Goal: Information Seeking & Learning: Learn about a topic

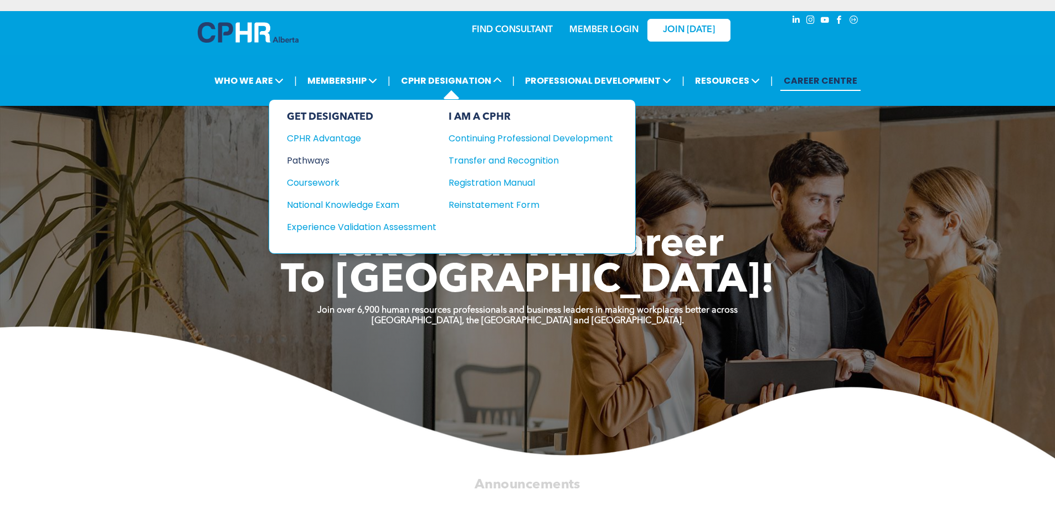
click at [294, 155] on div "Pathways" at bounding box center [354, 160] width 135 height 14
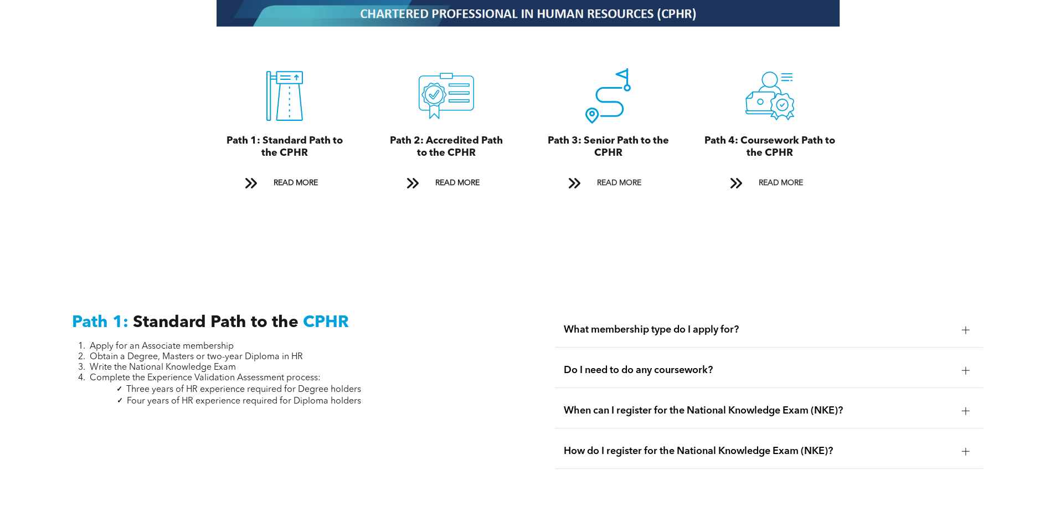
scroll to position [1274, 0]
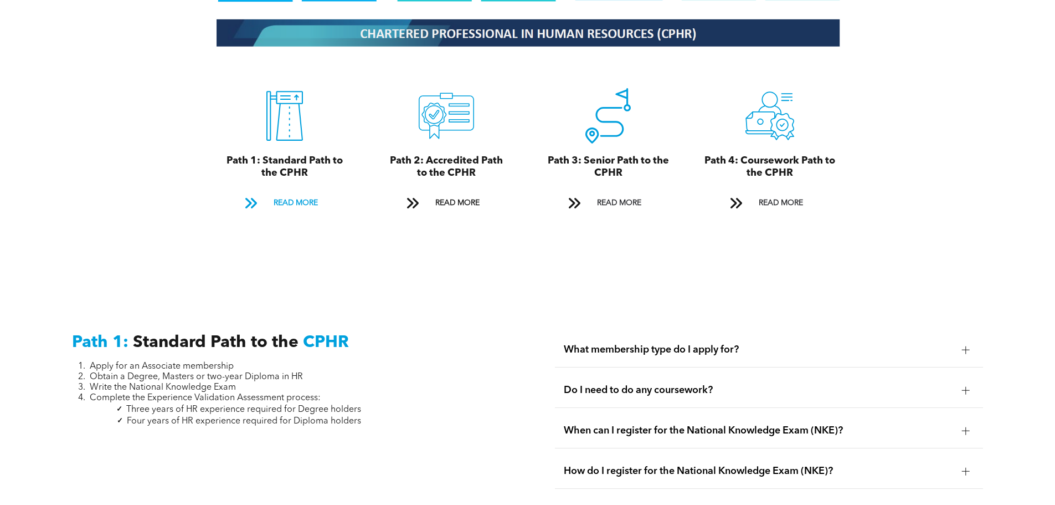
click at [311, 193] on span "READ MORE" at bounding box center [296, 203] width 52 height 20
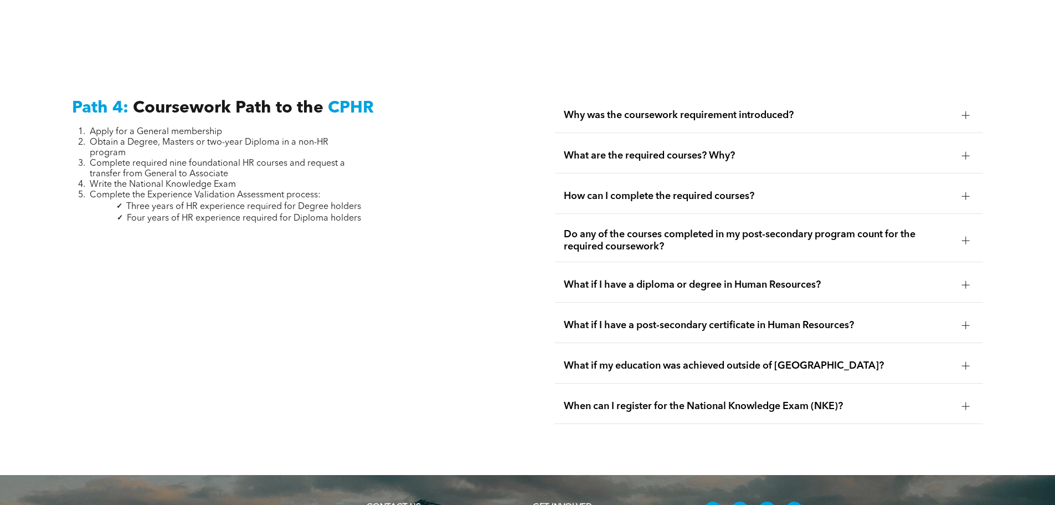
scroll to position [3158, 0]
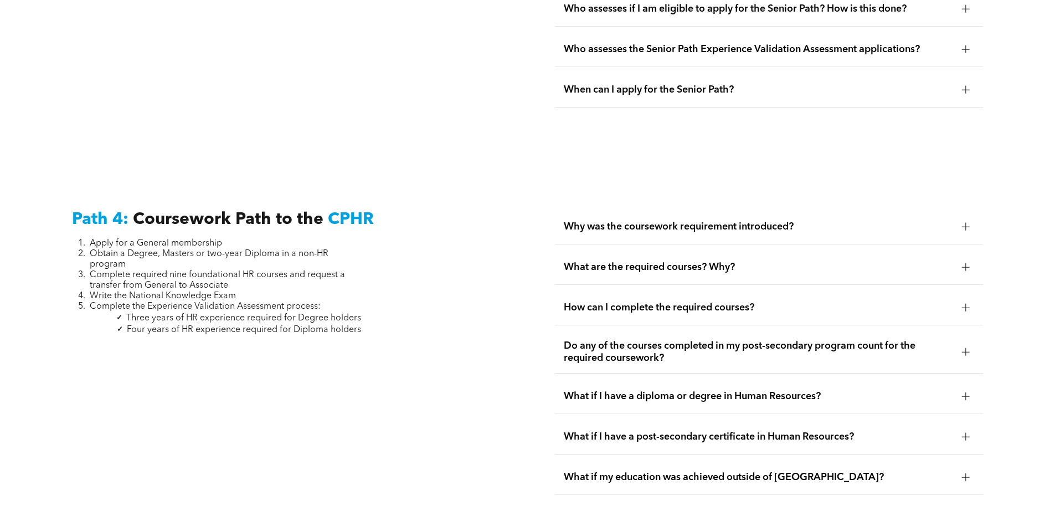
click at [713, 261] on span "What are the required courses? Why?" at bounding box center [758, 267] width 389 height 12
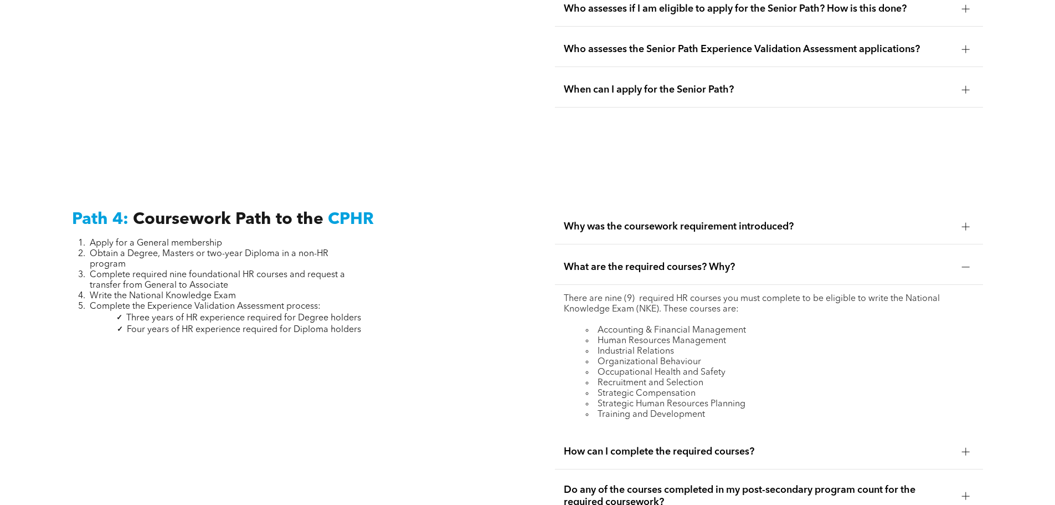
click at [719, 261] on span "What are the required courses? Why?" at bounding box center [758, 267] width 389 height 12
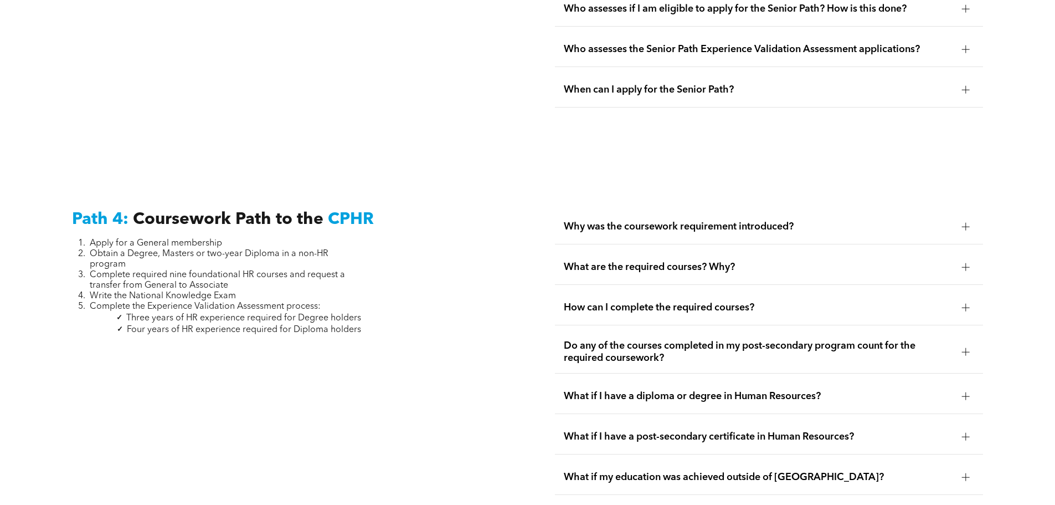
click at [704, 261] on span "What are the required courses? Why?" at bounding box center [758, 267] width 389 height 12
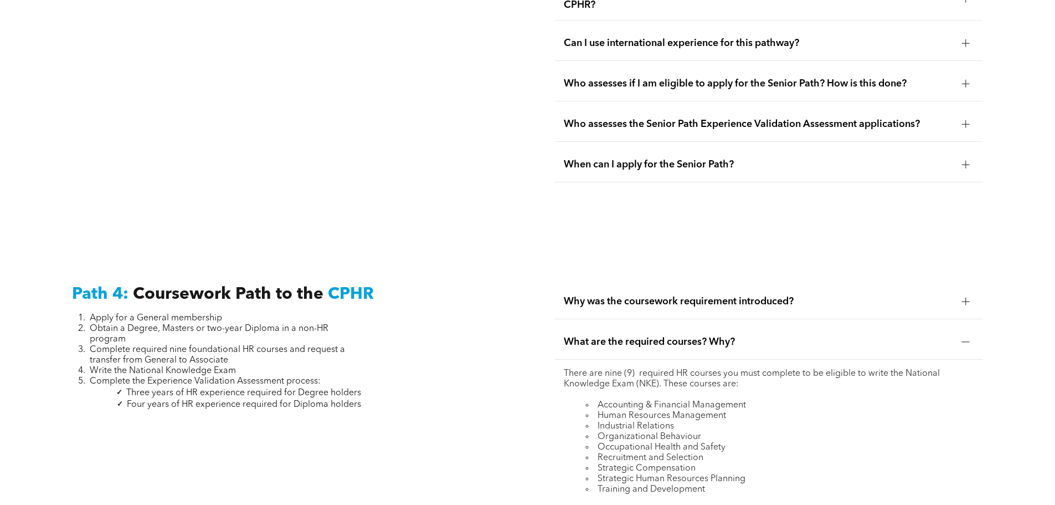
scroll to position [3102, 0]
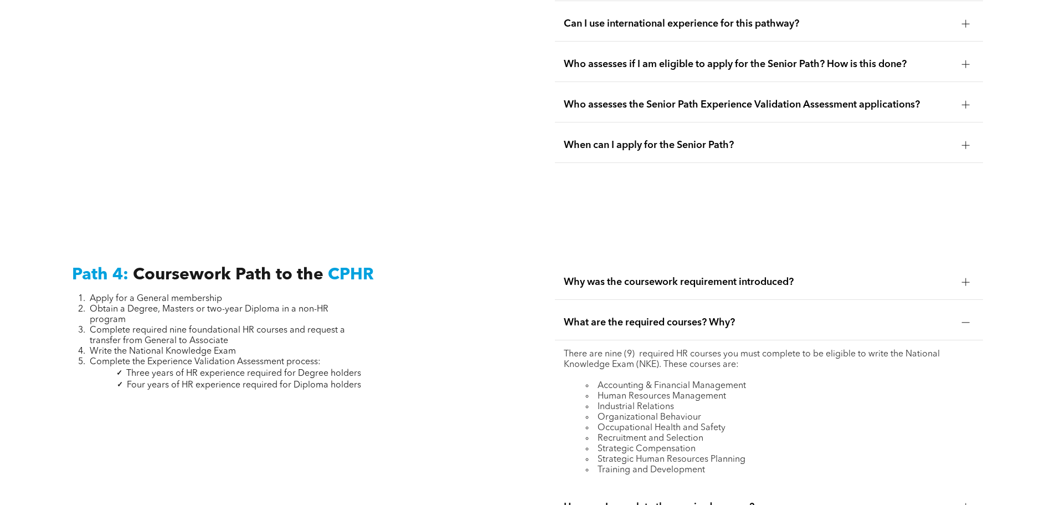
click at [801, 276] on span "Why was the coursework requirement introduced?" at bounding box center [758, 282] width 389 height 12
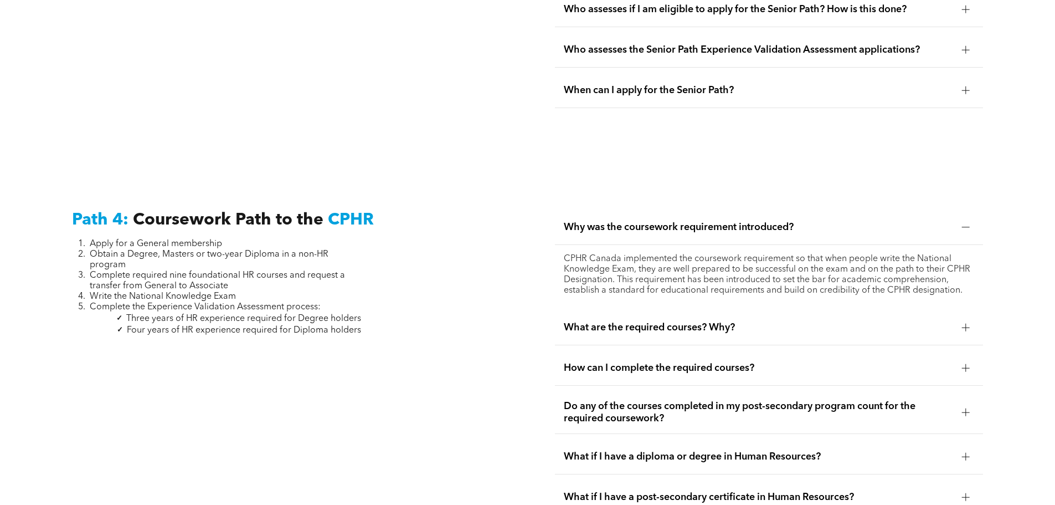
scroll to position [3269, 0]
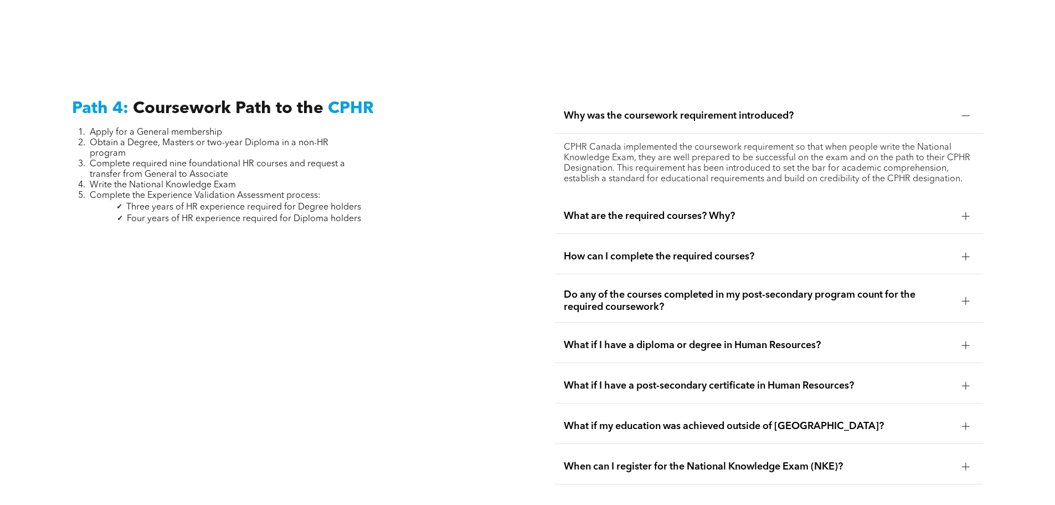
click at [746, 289] on span "Do any of the courses completed in my post-secondary program count for the requ…" at bounding box center [758, 301] width 389 height 24
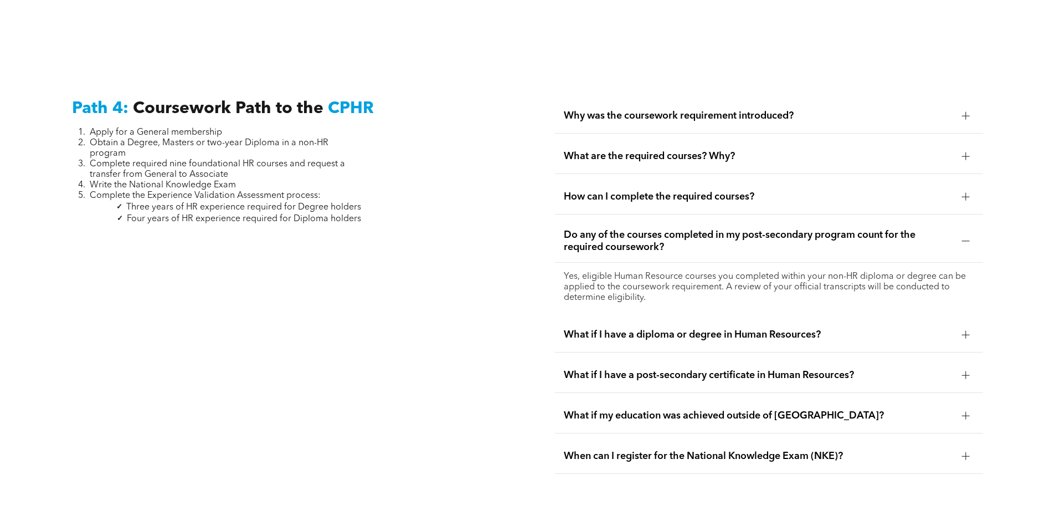
click at [704, 329] on span "What if I have a diploma or degree in Human Resources?" at bounding box center [758, 335] width 389 height 12
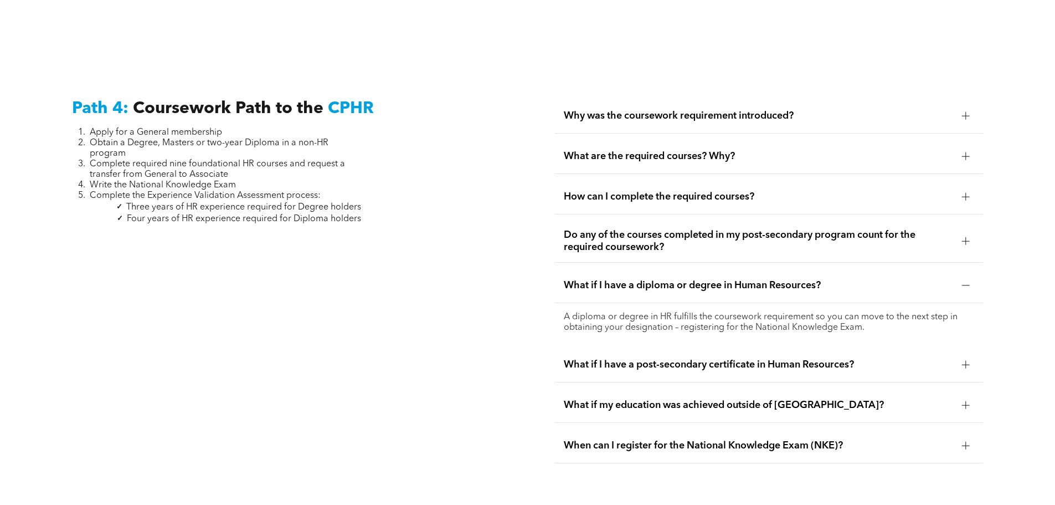
click at [702, 358] on span "What if I have a post-secondary certificate in Human Resources?" at bounding box center [758, 364] width 389 height 12
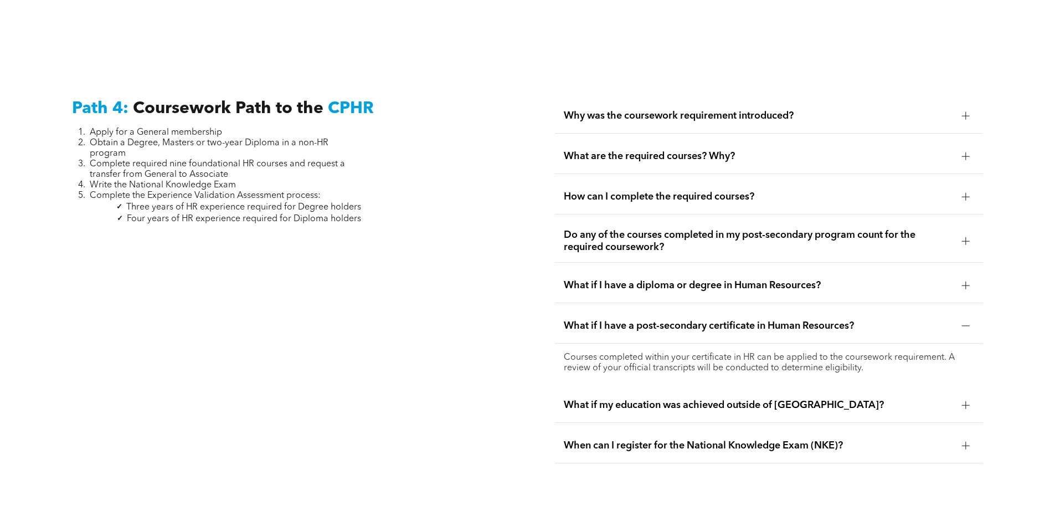
click at [704, 388] on div "What if my education was achieved outside of Canada?" at bounding box center [769, 405] width 428 height 35
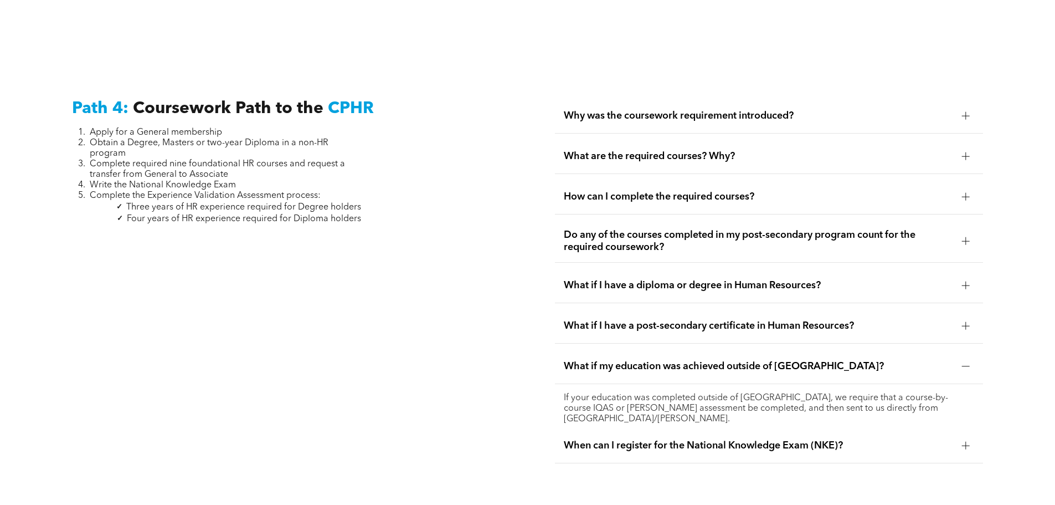
click at [707, 439] on span "When can I register for the National Knowledge Exam (NKE)?" at bounding box center [758, 445] width 389 height 12
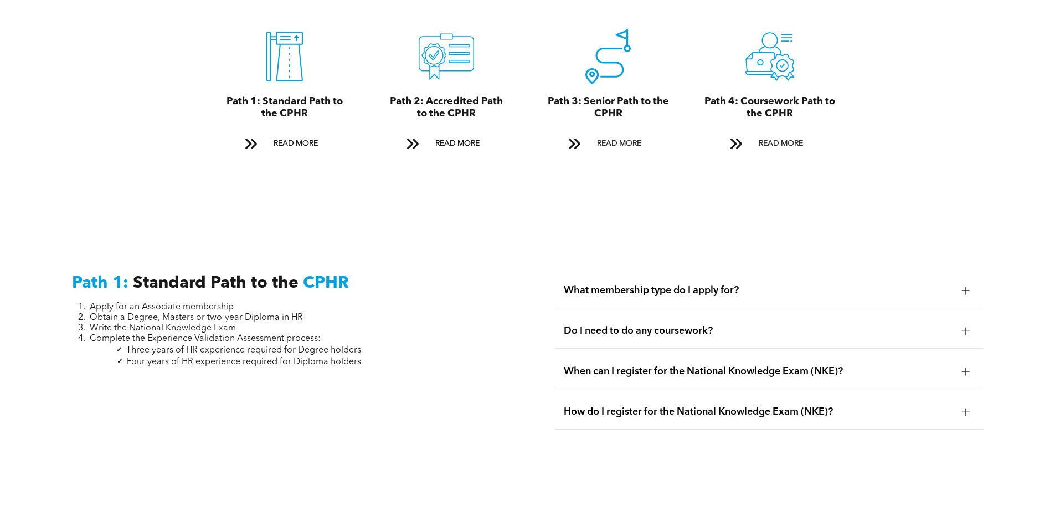
scroll to position [1330, 0]
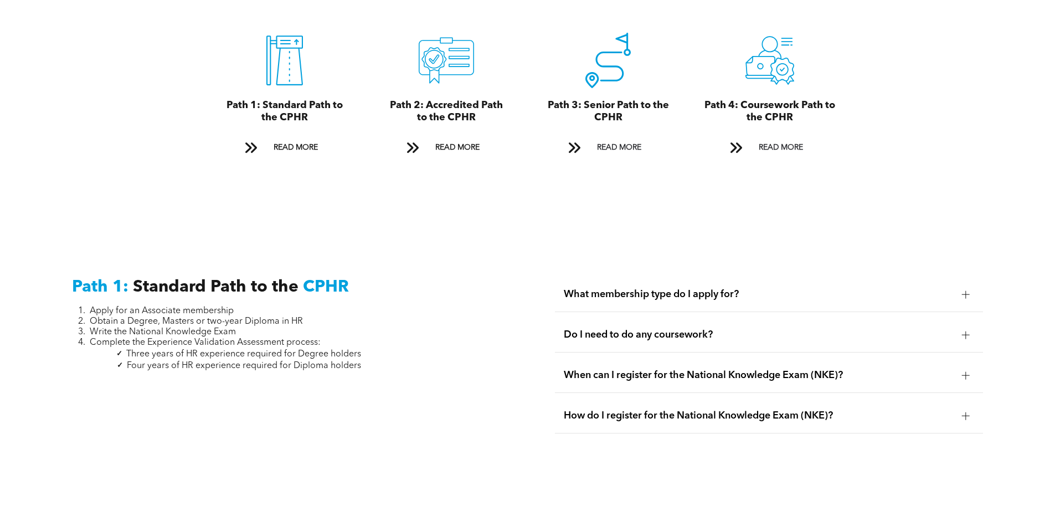
click at [679, 288] on span "What membership type do I apply for?" at bounding box center [758, 294] width 389 height 12
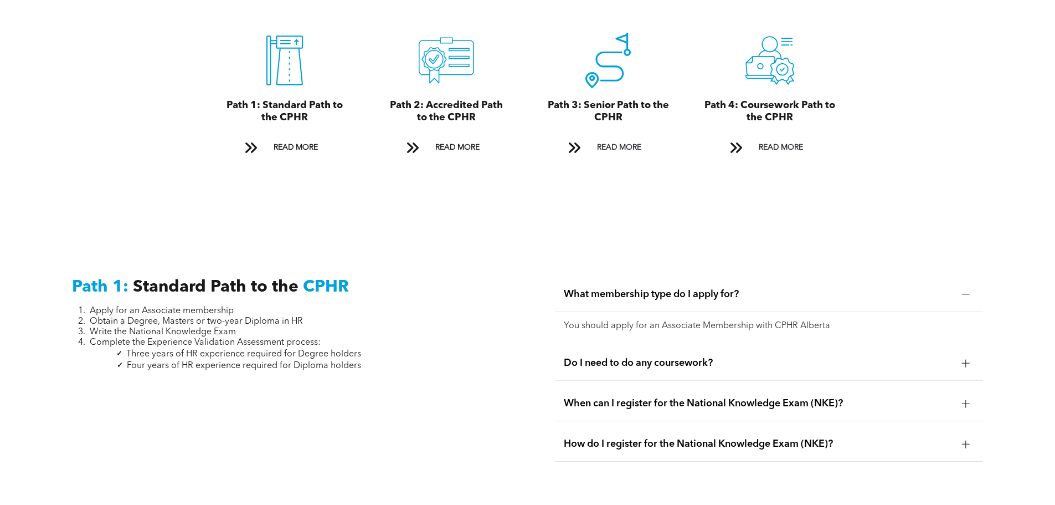
click at [688, 288] on span "What membership type do I apply for?" at bounding box center [758, 294] width 389 height 12
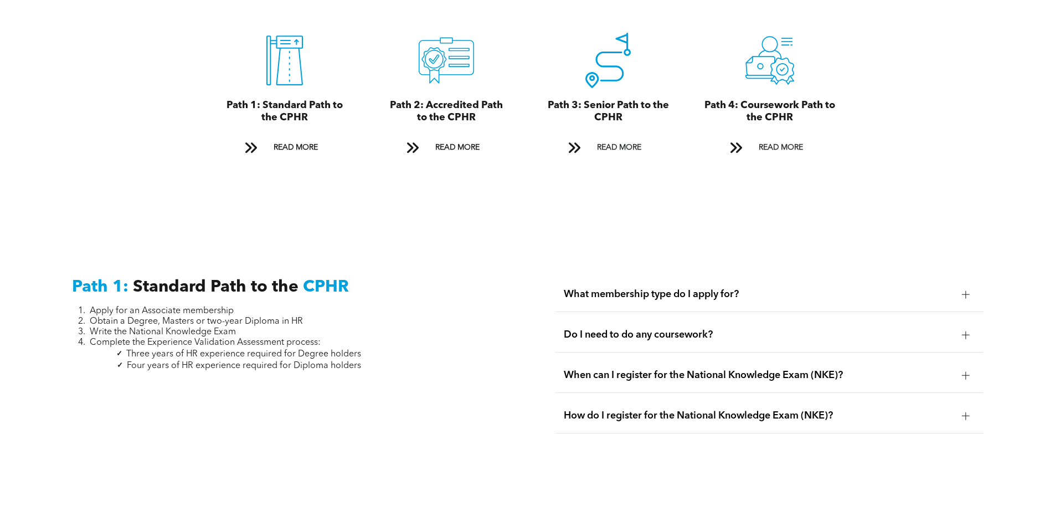
click at [666, 329] on span "Do I need to do any coursework?" at bounding box center [758, 335] width 389 height 12
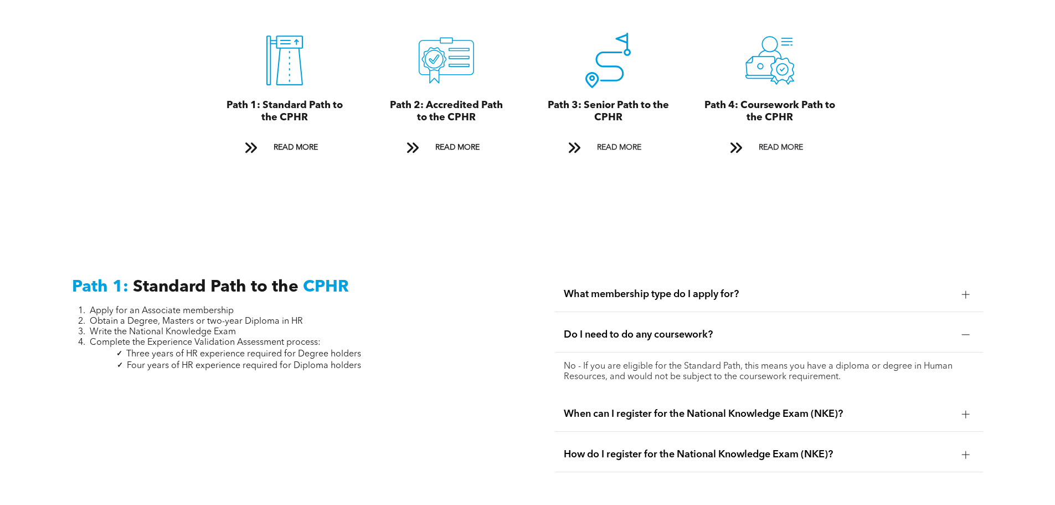
click at [666, 329] on span "Do I need to do any coursework?" at bounding box center [758, 335] width 389 height 12
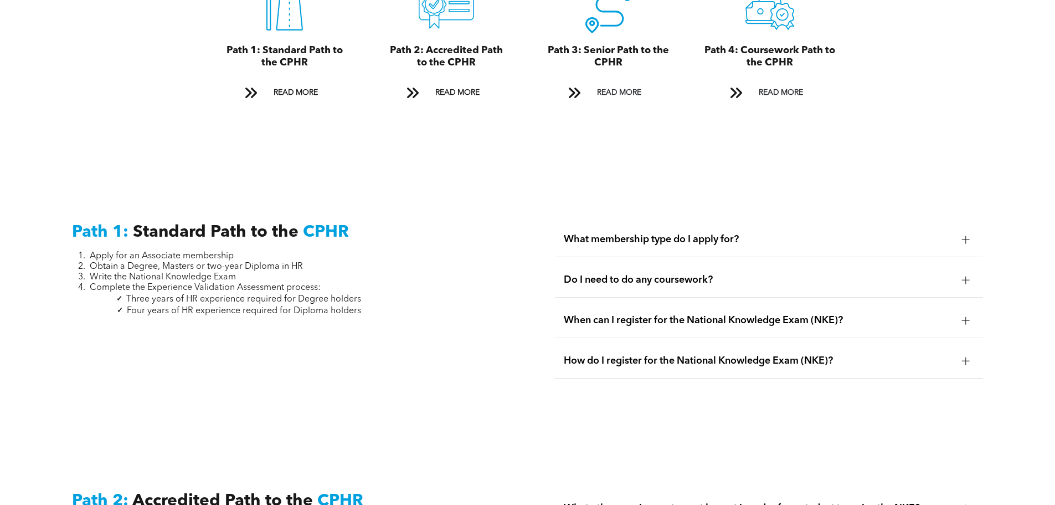
scroll to position [1274, 0]
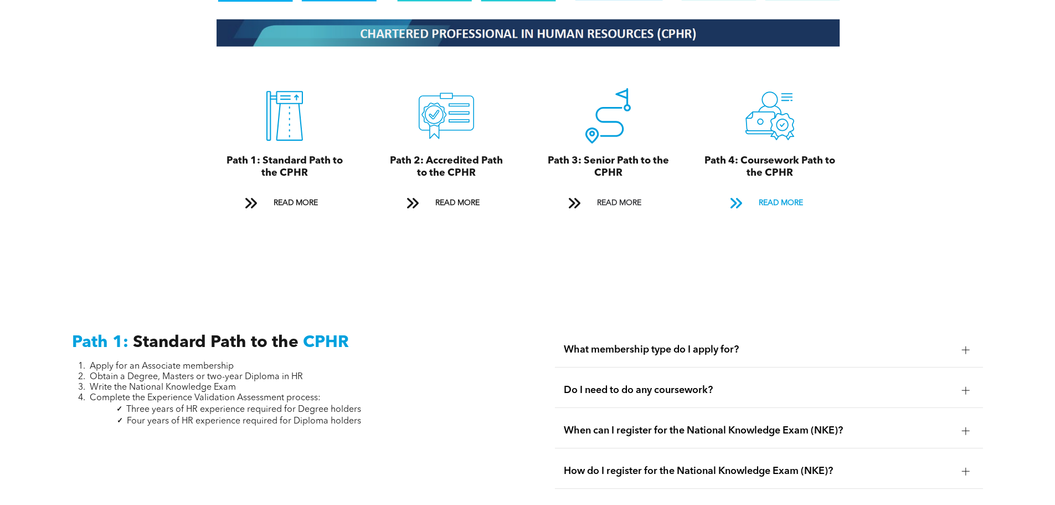
click at [779, 193] on span "READ MORE" at bounding box center [781, 203] width 52 height 20
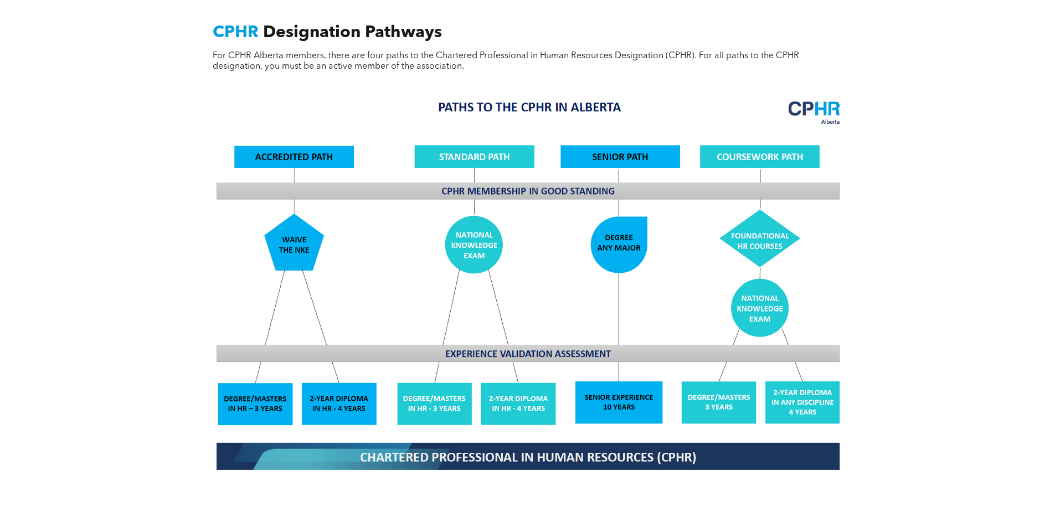
scroll to position [463, 0]
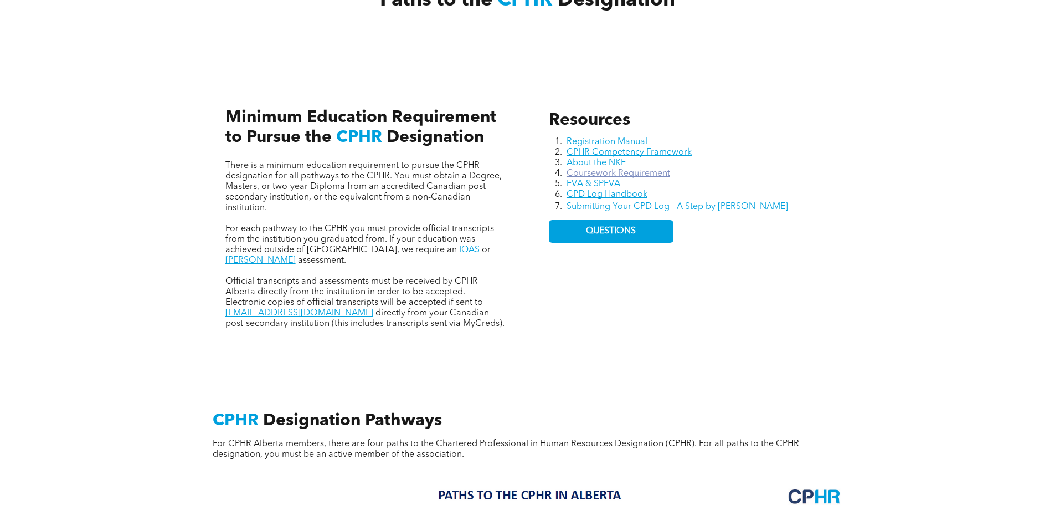
click at [643, 171] on link "Coursework Requirement" at bounding box center [619, 173] width 104 height 9
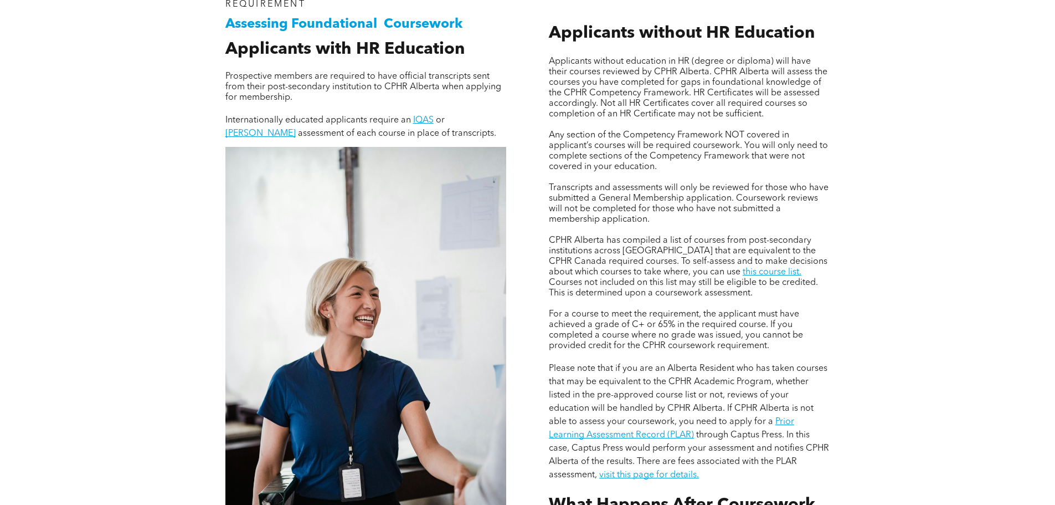
scroll to position [831, 0]
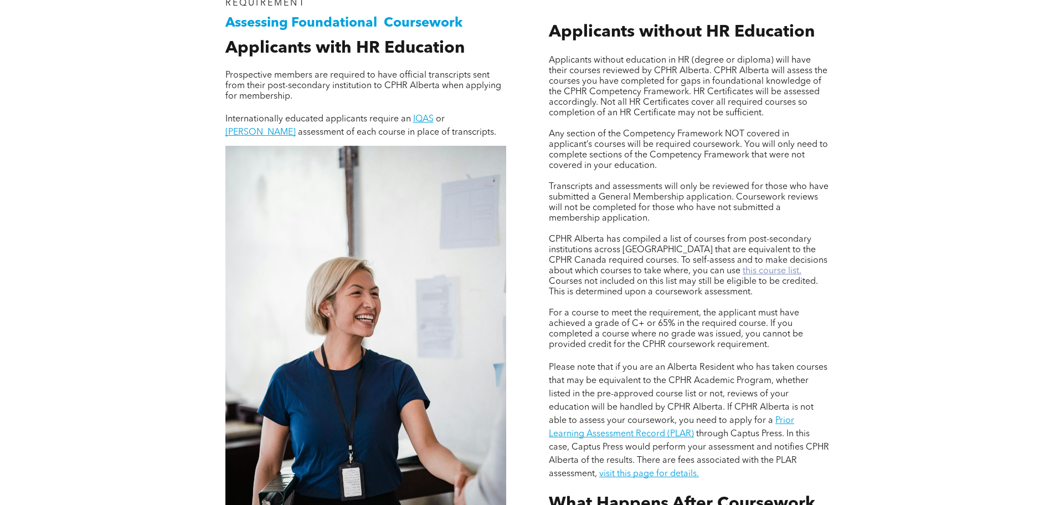
click at [743, 267] on link "this course list." at bounding box center [772, 270] width 59 height 9
